Goal: Transaction & Acquisition: Purchase product/service

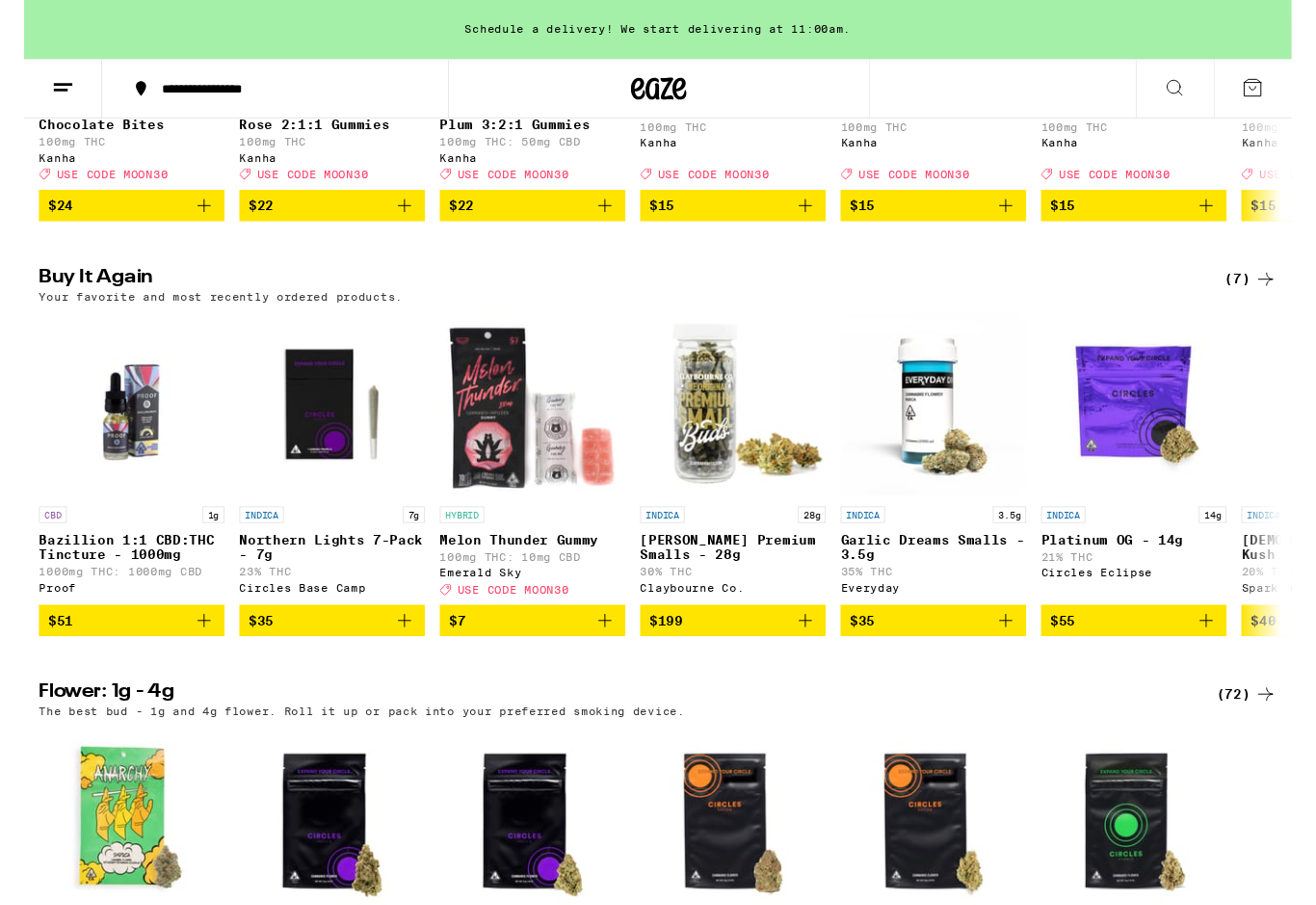
scroll to position [1415, 0]
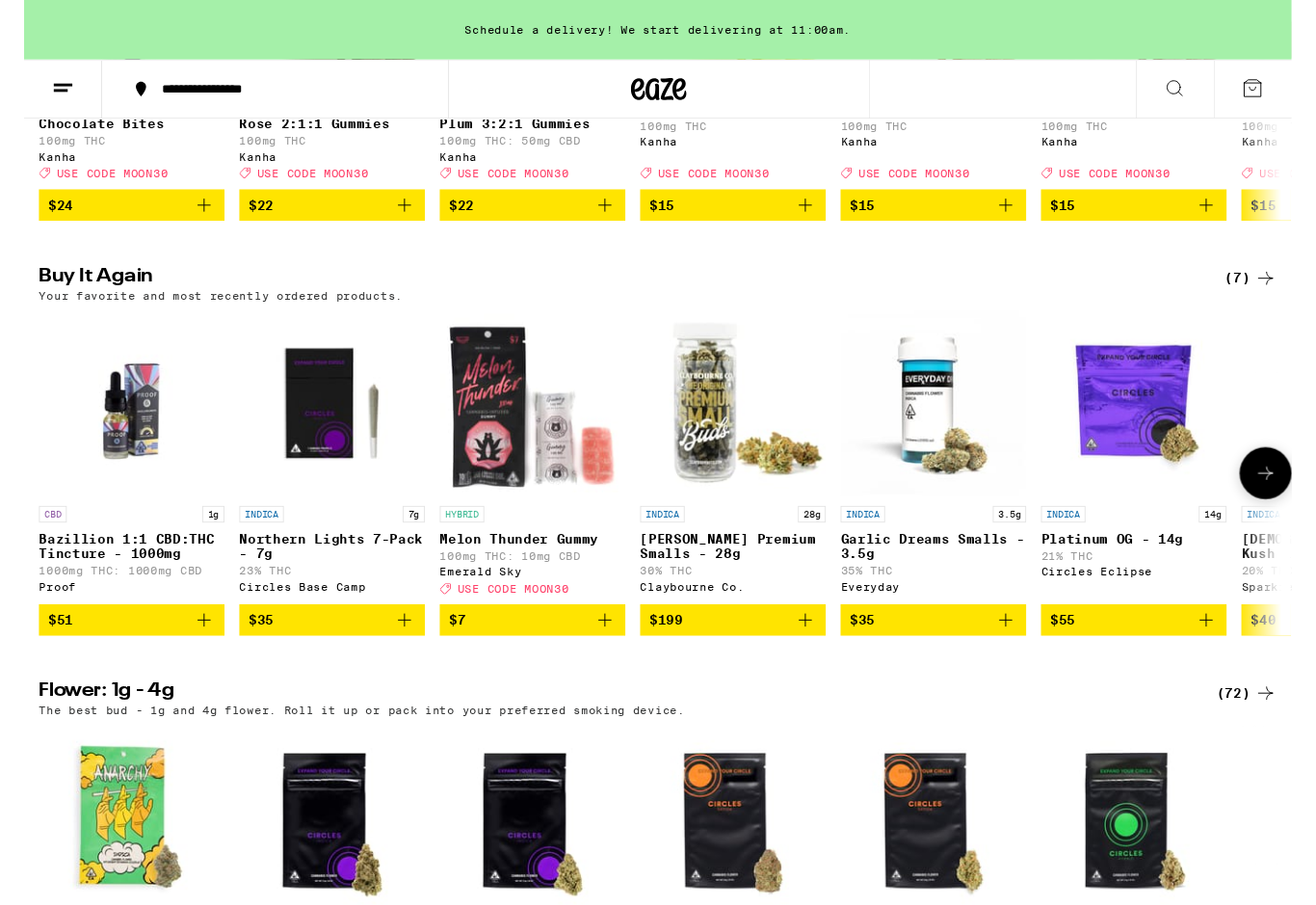
click at [10, 89] on button at bounding box center [41, 92] width 81 height 60
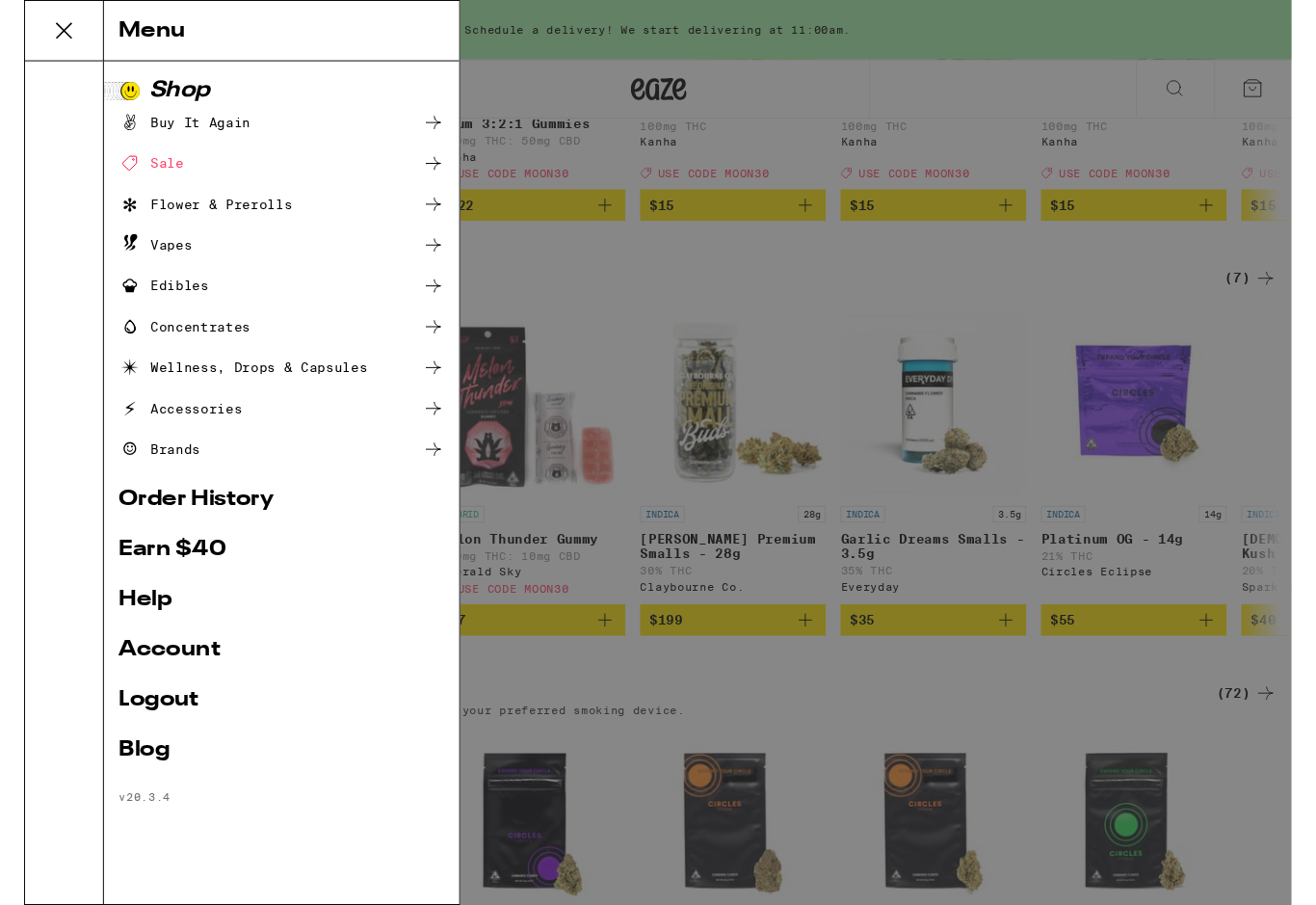
click at [81, 202] on div at bounding box center [42, 501] width 82 height 874
click at [31, 49] on icon at bounding box center [41, 32] width 39 height 39
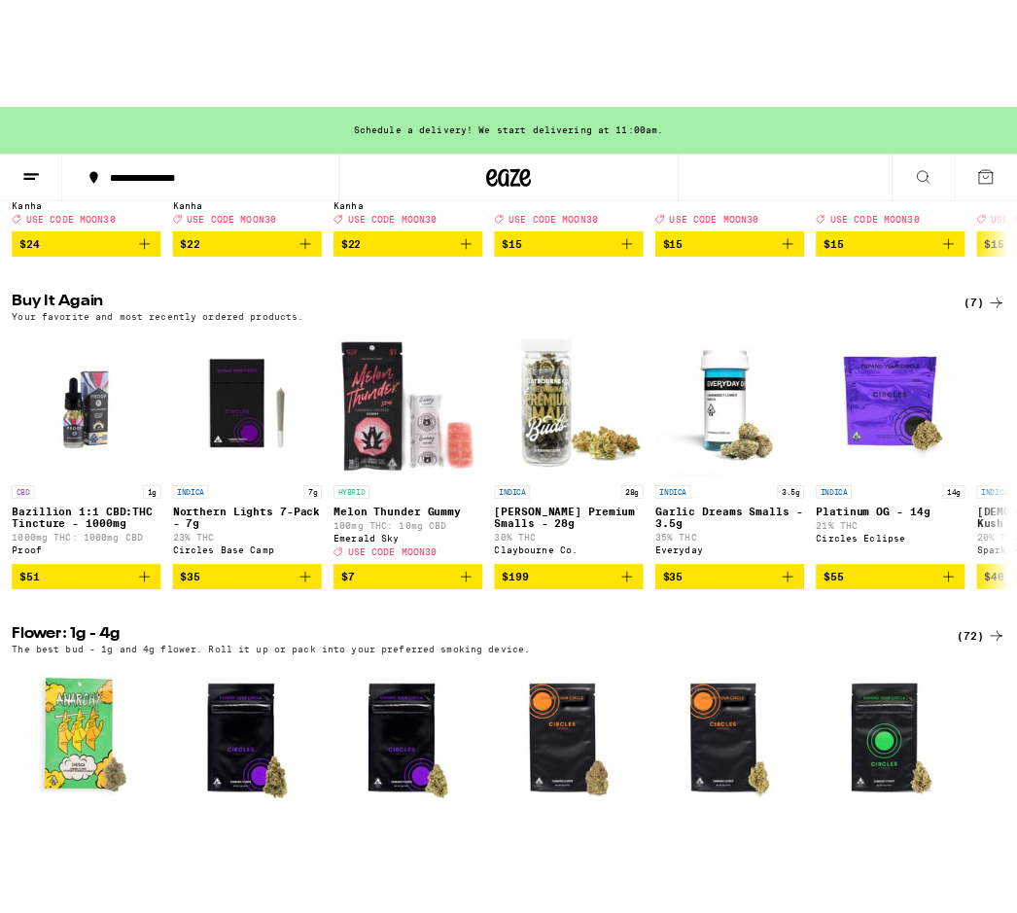
scroll to position [1464, 0]
